Goal: Find contact information: Find contact information

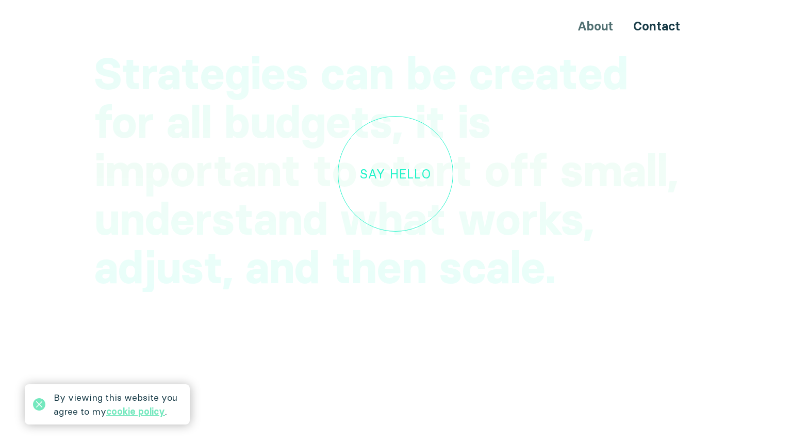
scroll to position [3047, 0]
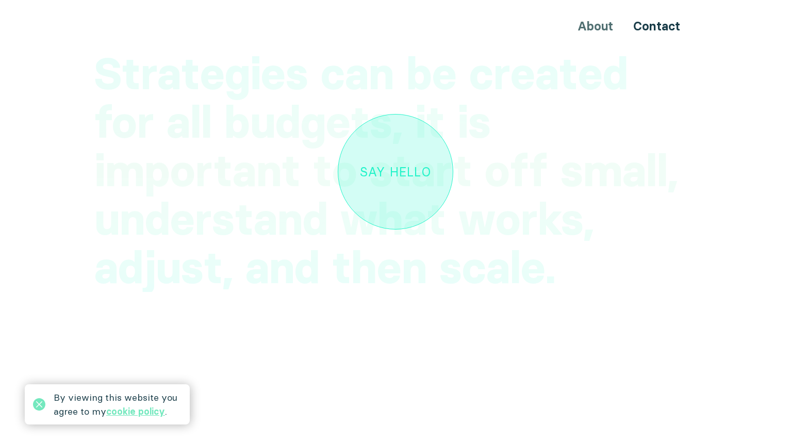
click at [403, 179] on link "Say hello" at bounding box center [396, 172] width 116 height 116
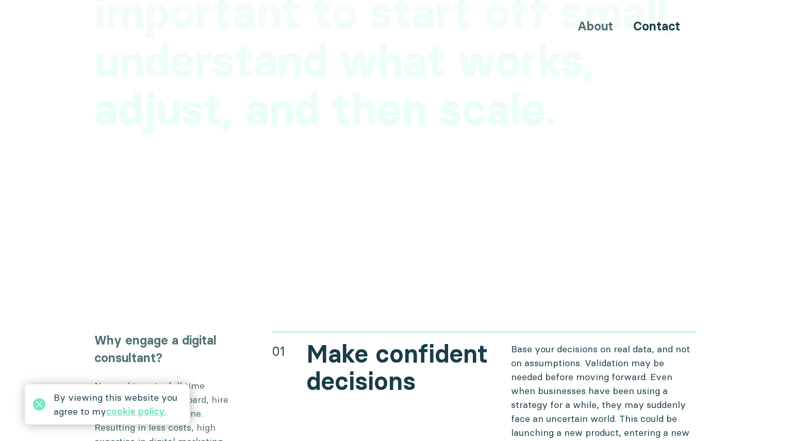
scroll to position [3329, 0]
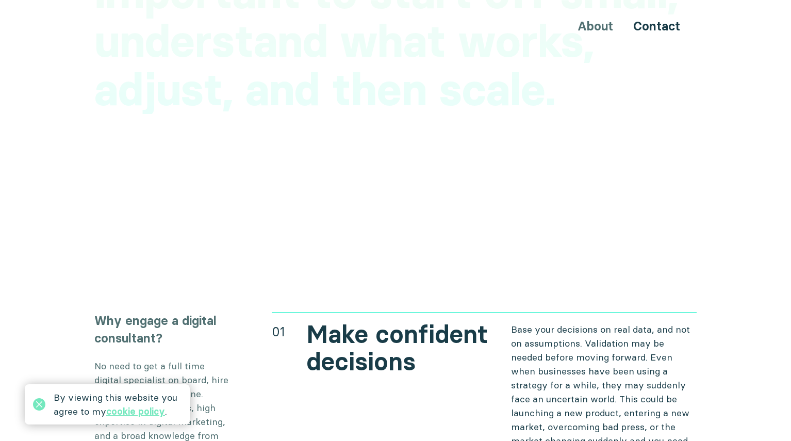
click at [604, 23] on div "About Contact" at bounding box center [395, 26] width 619 height 19
click at [596, 29] on div "About Contact" at bounding box center [395, 26] width 619 height 19
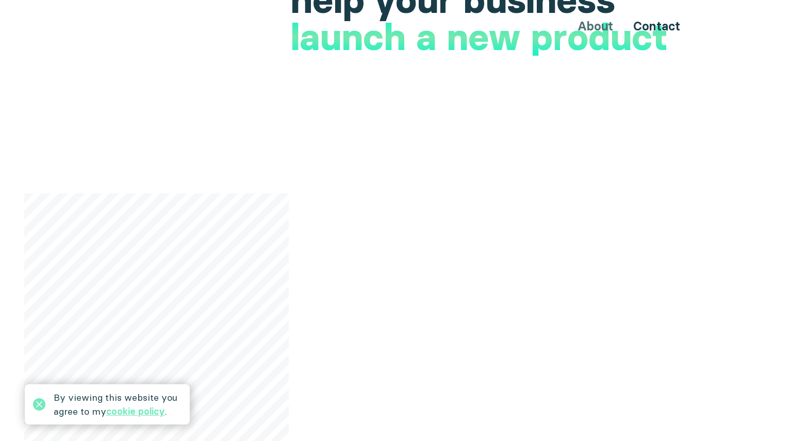
scroll to position [63, 0]
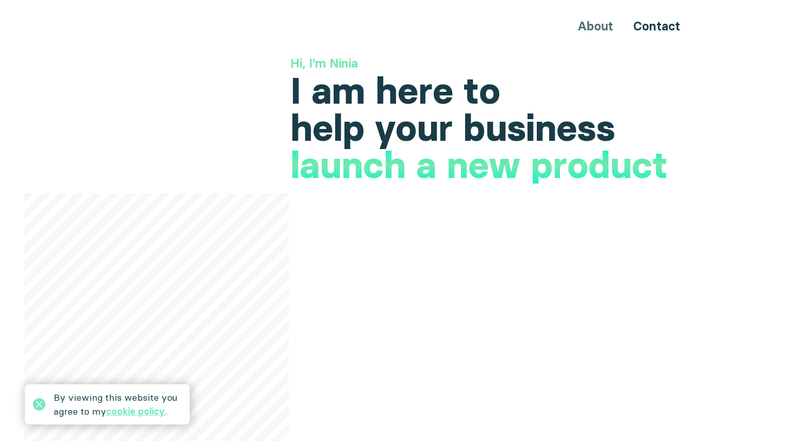
click at [603, 29] on div "About Contact" at bounding box center [395, 26] width 619 height 19
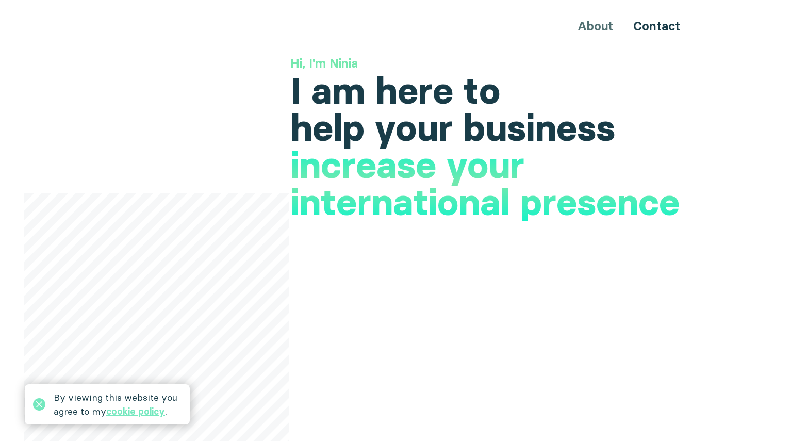
click at [594, 24] on div "About Contact" at bounding box center [395, 26] width 619 height 19
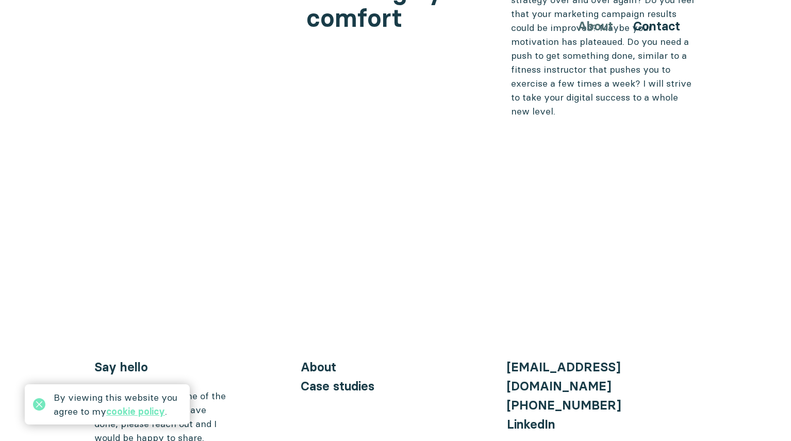
scroll to position [4200, 0]
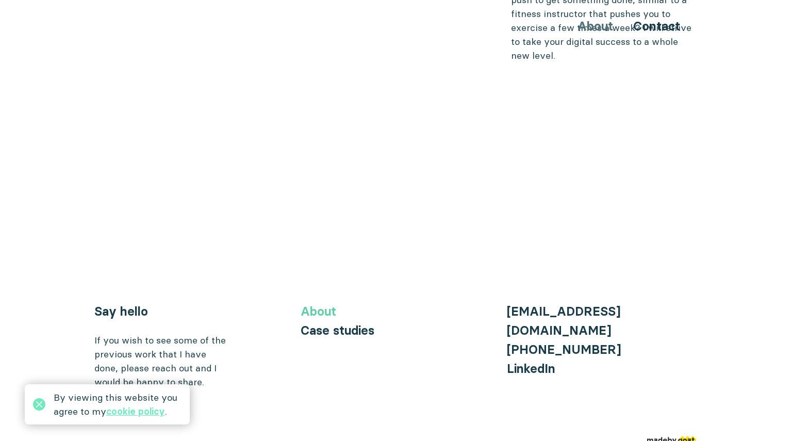
click at [325, 304] on link "About" at bounding box center [319, 311] width 36 height 15
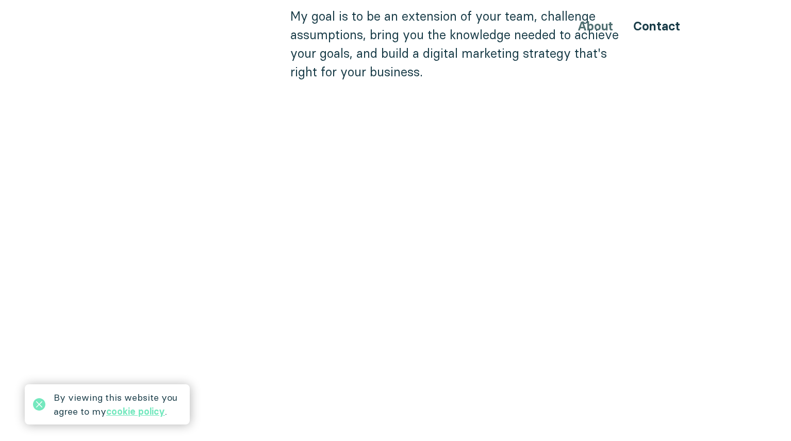
scroll to position [839, 0]
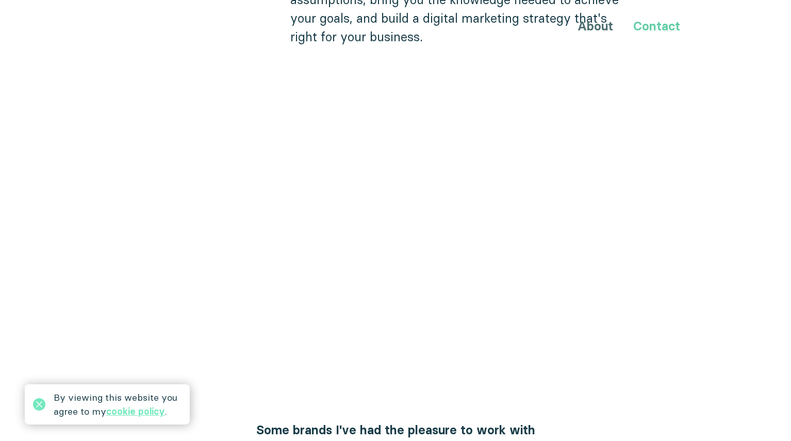
click at [650, 28] on link "Contact" at bounding box center [656, 26] width 47 height 15
